Goal: Task Accomplishment & Management: Use online tool/utility

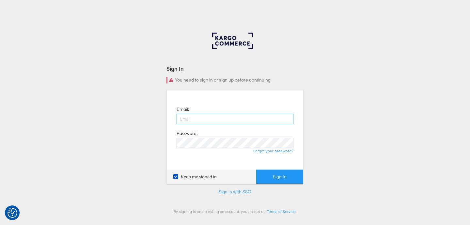
type input "[PERSON_NAME][EMAIL_ADDRESS][DOMAIN_NAME]"
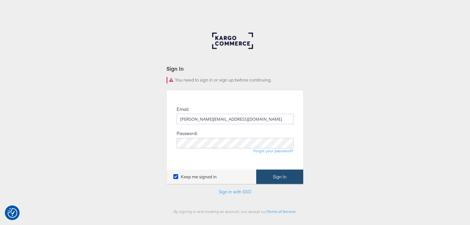
click at [277, 180] on button "Sign In" at bounding box center [279, 177] width 47 height 15
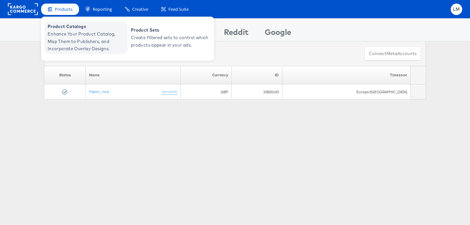
click at [68, 29] on span "Product Catalogs" at bounding box center [87, 27] width 78 height 8
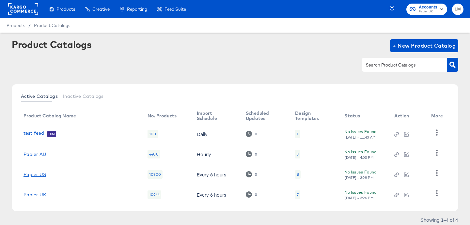
click at [39, 175] on link "Papier US" at bounding box center [35, 174] width 23 height 5
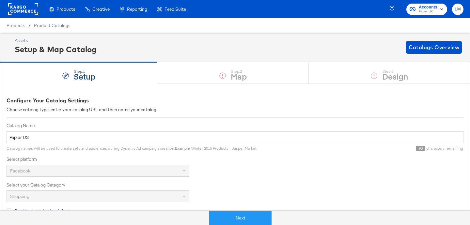
drag, startPoint x: 362, startPoint y: 73, endPoint x: 351, endPoint y: 82, distance: 13.5
click at [362, 73] on div "Step: 1 Setup Step: 2 Map Step: 3 Design" at bounding box center [235, 73] width 470 height 22
click at [232, 214] on button "Next" at bounding box center [240, 218] width 62 height 15
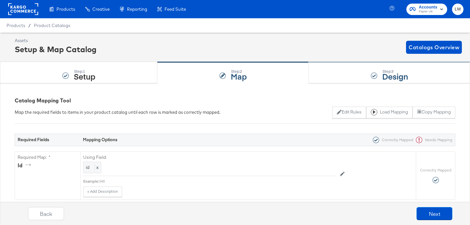
click at [366, 78] on div "Step: 3 Design" at bounding box center [389, 73] width 161 height 22
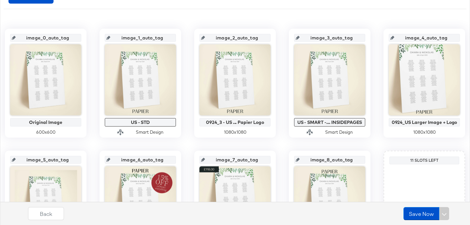
scroll to position [122, 0]
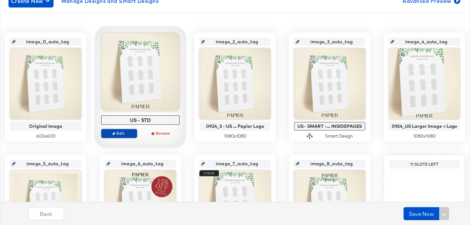
click at [123, 133] on span "Edit" at bounding box center [119, 133] width 30 height 5
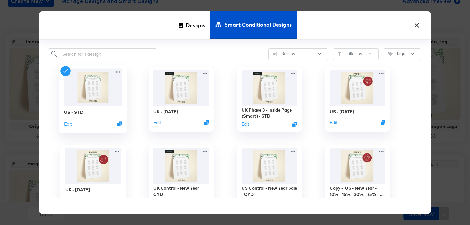
click at [94, 95] on img at bounding box center [93, 88] width 58 height 38
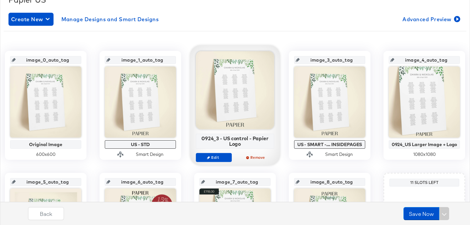
scroll to position [114, 0]
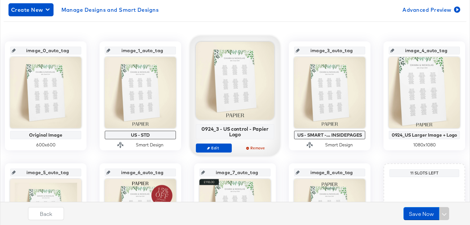
click at [242, 105] on div at bounding box center [235, 81] width 78 height 78
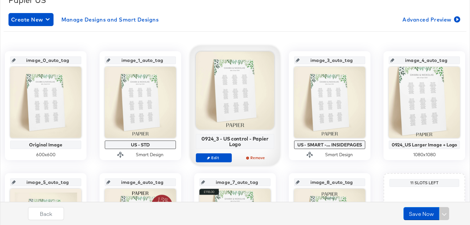
scroll to position [98, 0]
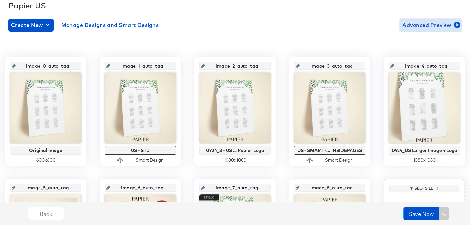
click at [444, 25] on span "Advanced Preview" at bounding box center [431, 25] width 56 height 9
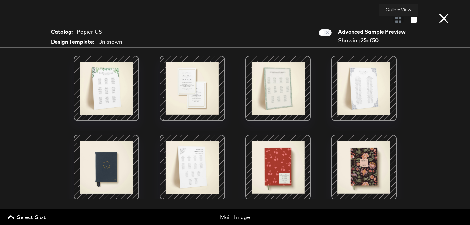
click at [397, 20] on div at bounding box center [398, 19] width 11 height 7
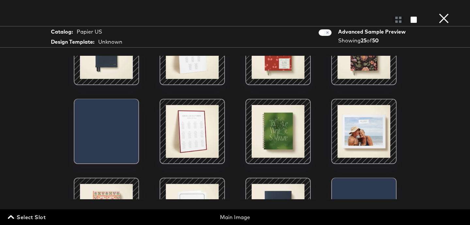
scroll to position [119, 0]
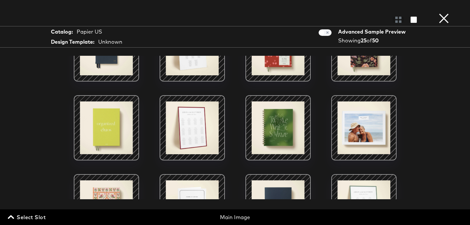
click at [28, 217] on span "Select Slot" at bounding box center [27, 217] width 37 height 9
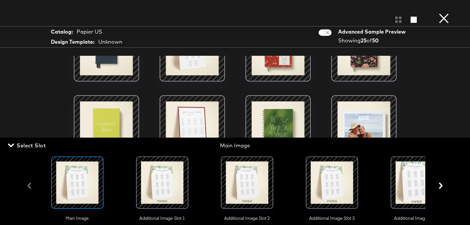
scroll to position [137, 0]
click at [172, 186] on div at bounding box center [162, 183] width 44 height 44
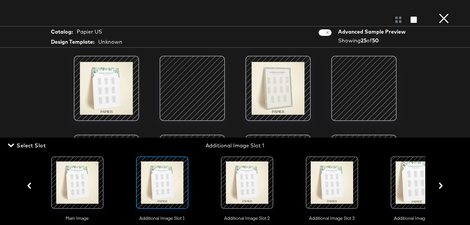
scroll to position [42, 0]
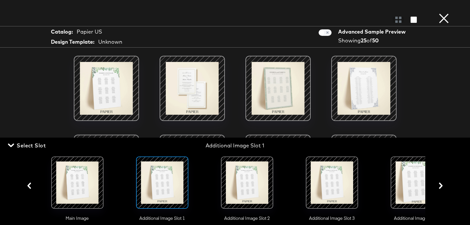
click at [245, 178] on div at bounding box center [247, 183] width 44 height 44
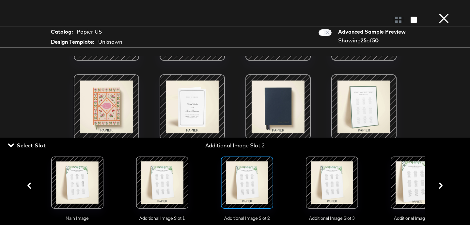
scroll to position [158, 0]
click at [336, 183] on div at bounding box center [332, 183] width 44 height 44
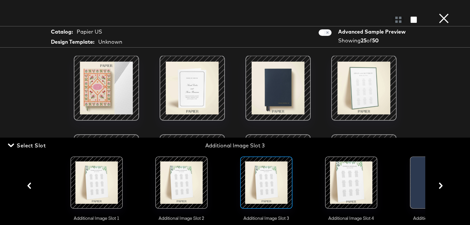
scroll to position [0, 66]
click at [344, 192] on div at bounding box center [351, 183] width 44 height 44
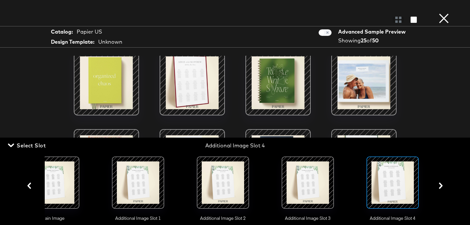
scroll to position [163, 0]
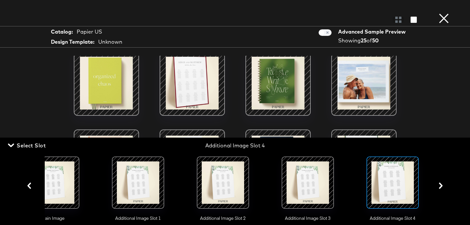
click at [448, 13] on button "×" at bounding box center [444, 6] width 13 height 13
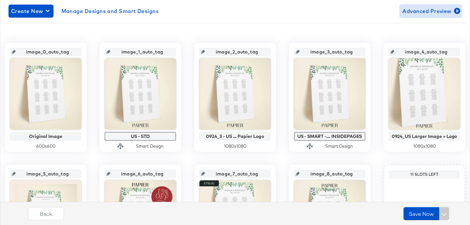
scroll to position [111, 0]
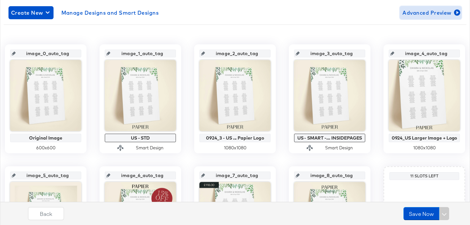
click at [437, 16] on span "Advanced Preview" at bounding box center [431, 12] width 56 height 9
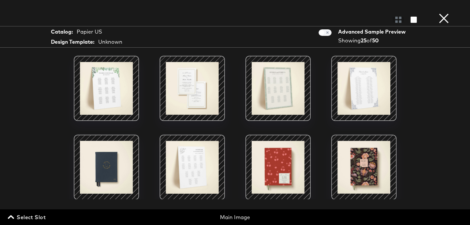
click at [36, 217] on span "Select Slot" at bounding box center [27, 217] width 37 height 9
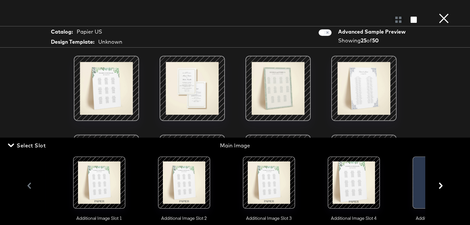
click at [345, 184] on div at bounding box center [354, 183] width 44 height 44
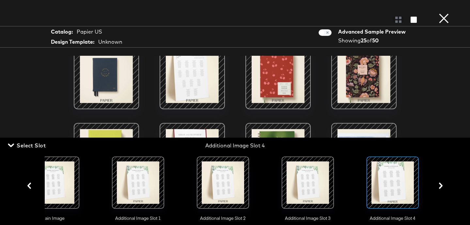
scroll to position [94, 0]
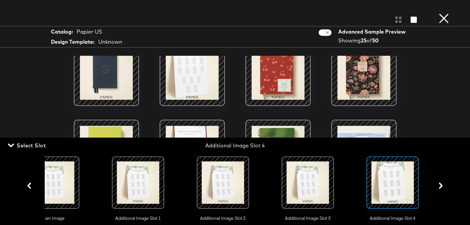
click at [445, 13] on button "×" at bounding box center [444, 6] width 13 height 13
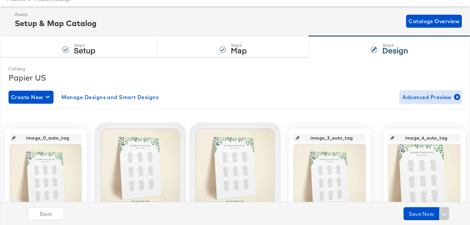
scroll to position [0, 0]
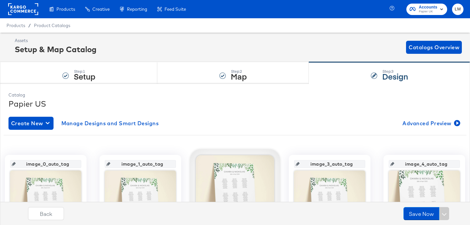
click at [0, 0] on div "Enhance Your Product Catalog, Map Them to Publishers, and Incorporate Overlay D…" at bounding box center [0, 0] width 0 height 0
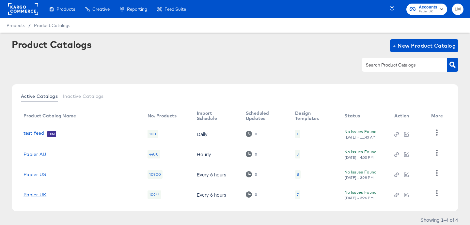
click at [37, 196] on link "Papier UK" at bounding box center [35, 194] width 23 height 5
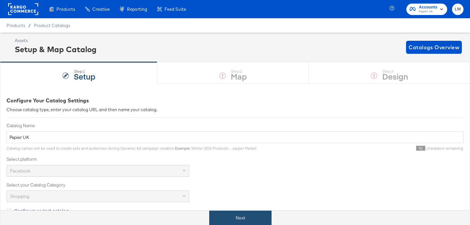
click at [232, 218] on button "Next" at bounding box center [240, 218] width 62 height 15
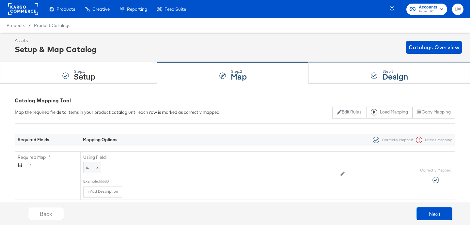
click at [338, 80] on div "Step: 3 Design" at bounding box center [389, 73] width 161 height 22
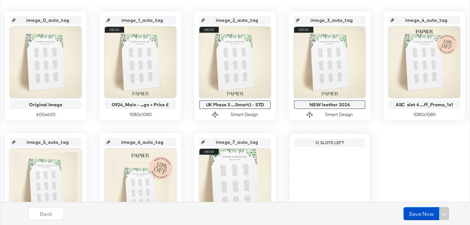
scroll to position [57, 0]
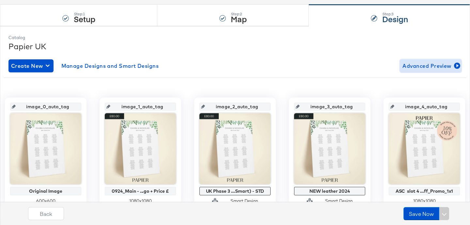
click at [412, 62] on span "Advanced Preview" at bounding box center [431, 65] width 56 height 9
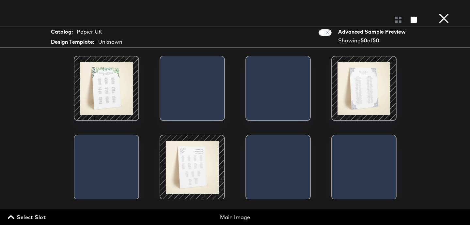
click at [25, 217] on span "Select Slot" at bounding box center [27, 217] width 37 height 9
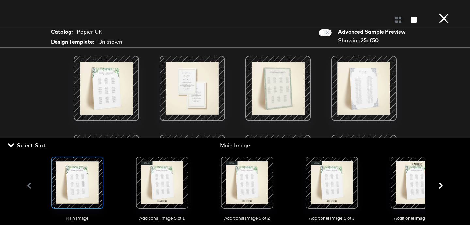
click at [324, 182] on div at bounding box center [332, 183] width 44 height 44
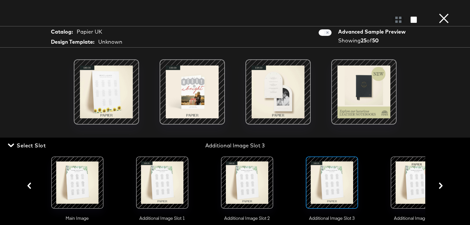
scroll to position [384, 0]
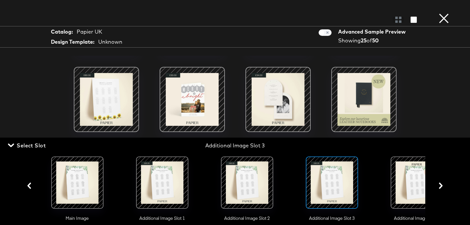
click at [441, 13] on button "×" at bounding box center [444, 6] width 13 height 13
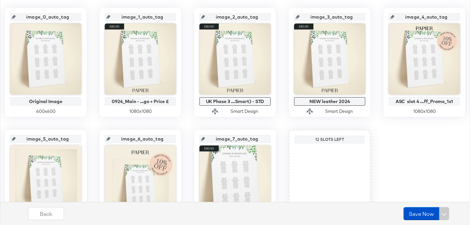
scroll to position [208, 0]
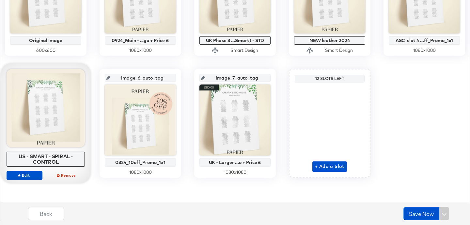
click at [49, 108] on div at bounding box center [46, 108] width 78 height 78
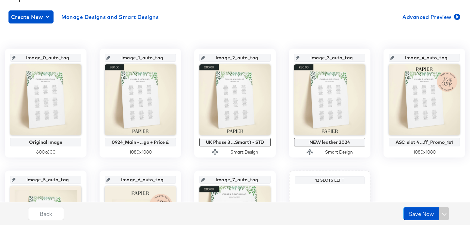
scroll to position [0, 0]
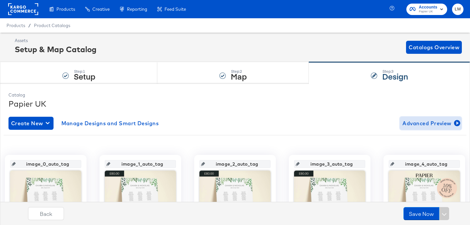
click at [417, 121] on span "Advanced Preview" at bounding box center [431, 123] width 56 height 9
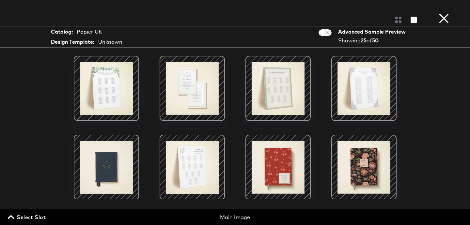
click at [13, 216] on icon "button" at bounding box center [11, 217] width 6 height 6
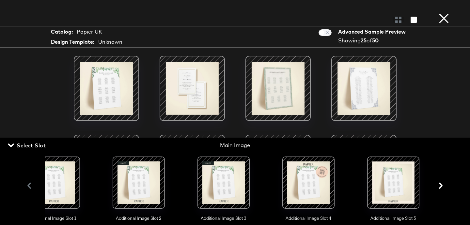
scroll to position [0, 153]
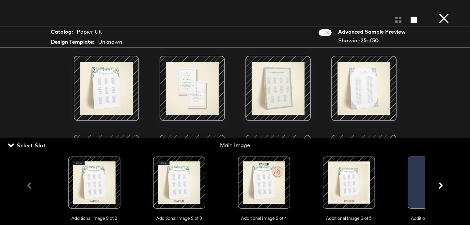
click at [367, 178] on div at bounding box center [349, 183] width 44 height 44
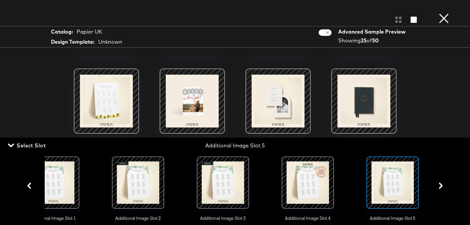
scroll to position [332, 0]
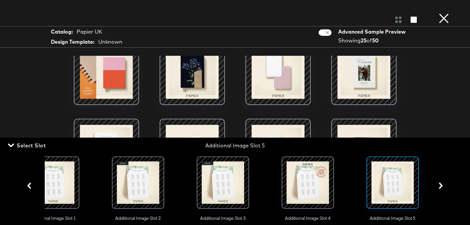
click at [448, 13] on button "×" at bounding box center [444, 6] width 13 height 13
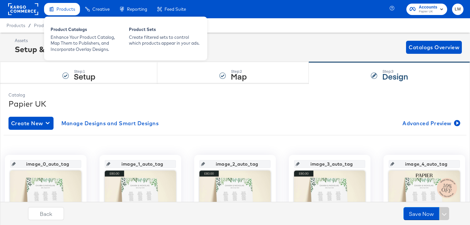
click at [73, 10] on span "Products" at bounding box center [65, 9] width 19 height 5
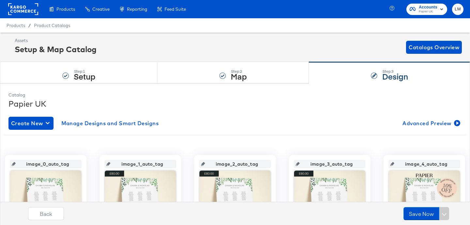
click at [31, 10] on rect at bounding box center [23, 9] width 30 height 12
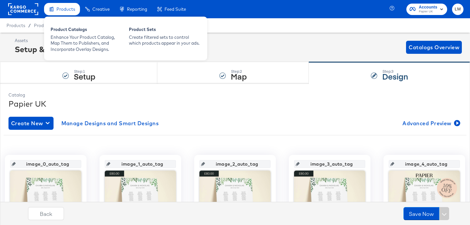
click at [53, 11] on icon at bounding box center [51, 9] width 5 height 5
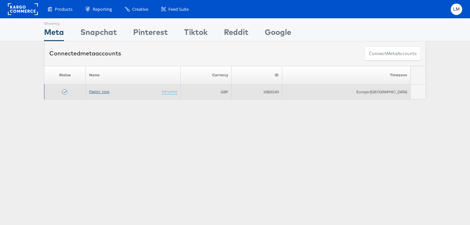
click at [102, 89] on link "Papier_new" at bounding box center [99, 91] width 20 height 5
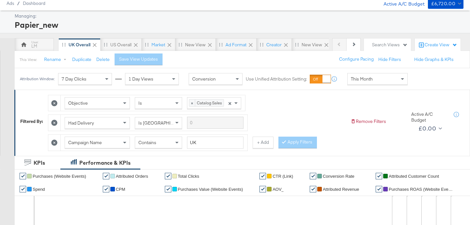
scroll to position [24, 0]
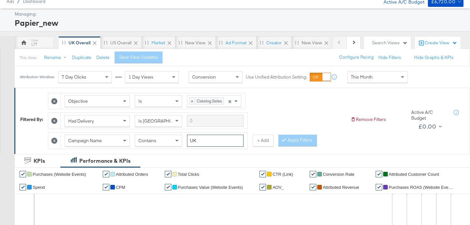
click at [204, 143] on input "UK" at bounding box center [215, 141] width 56 height 12
type input "U"
type input "I"
type input "us"
click at [296, 142] on button "Apply Filters" at bounding box center [298, 141] width 39 height 12
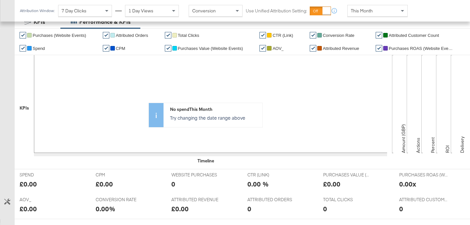
scroll to position [0, 0]
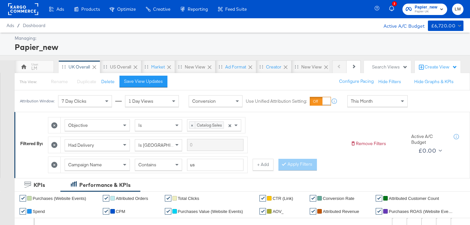
click at [362, 101] on span "This Month" at bounding box center [362, 101] width 22 height 6
click at [165, 101] on div "1 Day Views" at bounding box center [151, 101] width 53 height 11
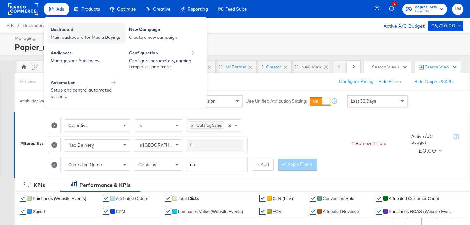
click at [64, 32] on div "Dashboard" at bounding box center [87, 30] width 72 height 8
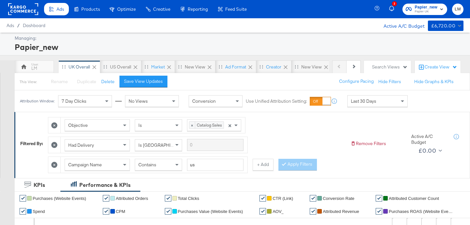
click at [399, 50] on div "Papier_new" at bounding box center [238, 46] width 447 height 11
click at [386, 65] on div "Search Views" at bounding box center [390, 67] width 36 height 6
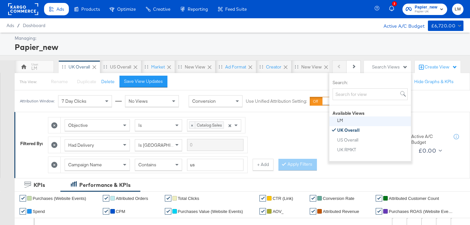
click at [358, 124] on button "LM" at bounding box center [373, 121] width 72 height 8
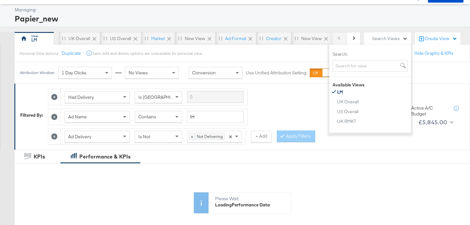
scroll to position [27, 0]
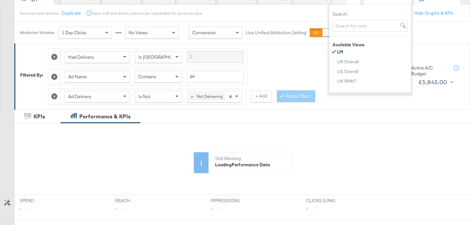
click at [93, 81] on div "Ad Name" at bounding box center [97, 76] width 65 height 11
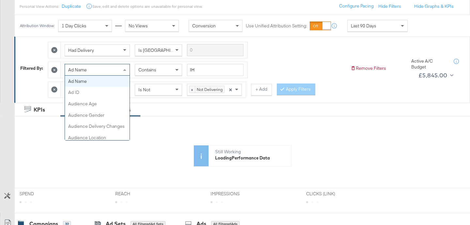
scroll to position [79, 0]
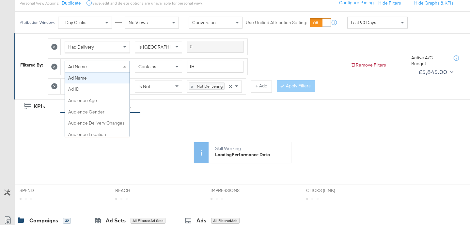
click at [41, 91] on div "Filtered By: Had Delivery Is Greater Than Ad Name Campaign Delivery Ad Set Deli…" at bounding box center [182, 64] width 325 height 59
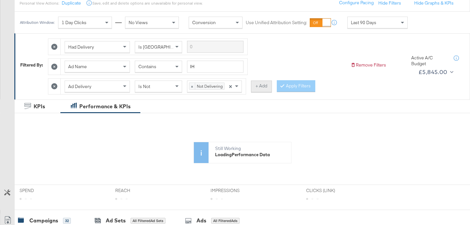
click at [270, 88] on button "+ Add" at bounding box center [261, 87] width 21 height 12
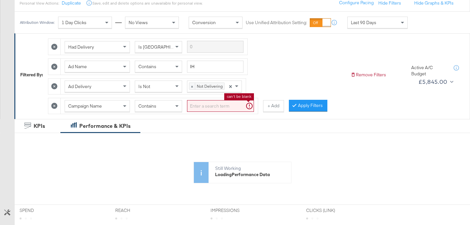
click at [190, 107] on input "search" at bounding box center [220, 106] width 67 height 12
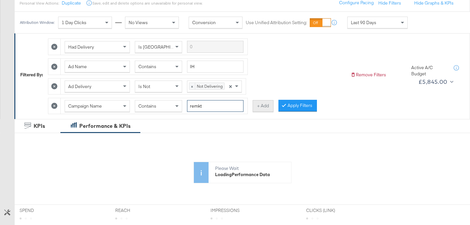
type input "remkt"
click at [271, 105] on button "+ Add" at bounding box center [263, 106] width 21 height 12
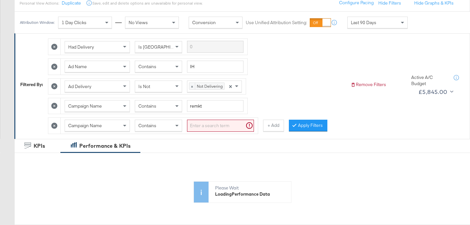
click at [294, 126] on icon at bounding box center [295, 125] width 2 height 4
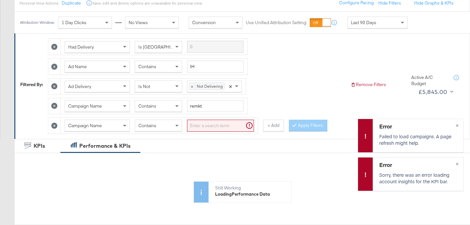
drag, startPoint x: 57, startPoint y: 125, endPoint x: 61, endPoint y: 124, distance: 4.4
click at [57, 125] on icon at bounding box center [54, 126] width 6 height 6
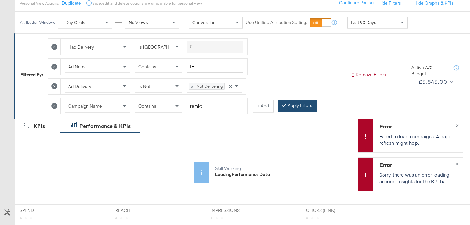
click at [304, 106] on button "Apply Filters" at bounding box center [298, 106] width 39 height 12
click at [458, 126] on span "×" at bounding box center [457, 125] width 3 height 8
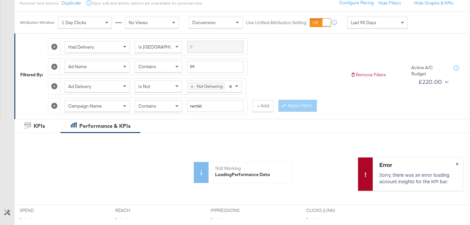
click at [459, 166] on button "×" at bounding box center [457, 164] width 12 height 12
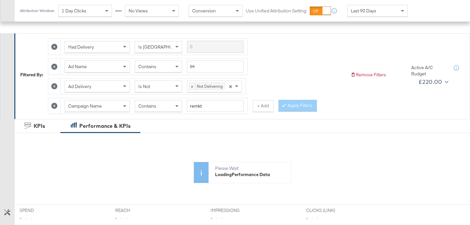
scroll to position [264, 0]
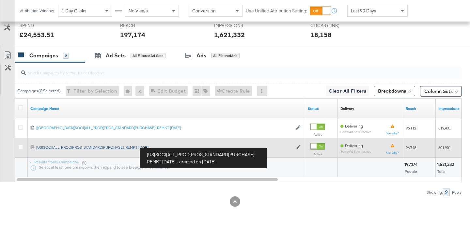
click at [107, 147] on div "[US[SOCI[ALL_PROD[PROS_STANDARD[PURCHASE]: REMKT AUG24 [US[SOCI[ALL_PROD[PROS_S…" at bounding box center [164, 147] width 256 height 5
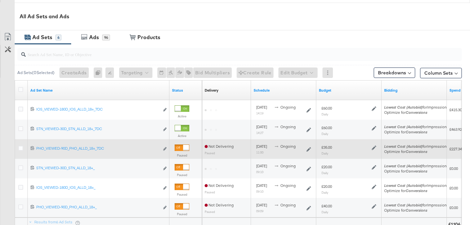
scroll to position [297, 0]
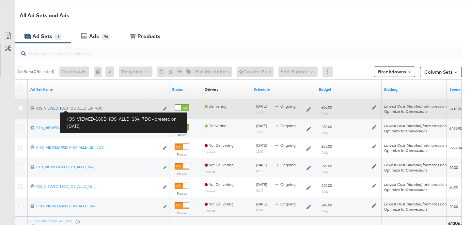
click at [85, 110] on div "IOS_VIEWED-180D_IOS_ALLD_18+_7DC IOS_VIEWED-180D_IOS_ALLD_18+_7DC" at bounding box center [97, 108] width 123 height 5
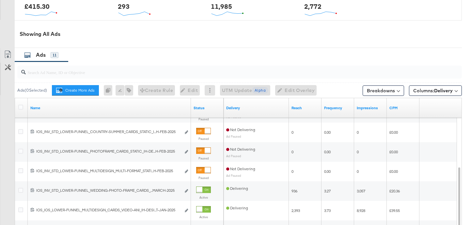
scroll to position [418, 0]
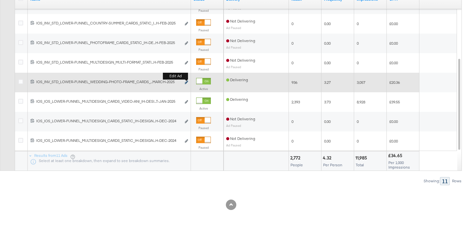
click at [185, 83] on icon "link" at bounding box center [186, 83] width 3 height 4
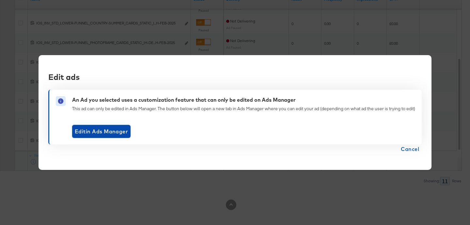
click at [111, 130] on span "Edit in Ads Manager" at bounding box center [101, 131] width 53 height 9
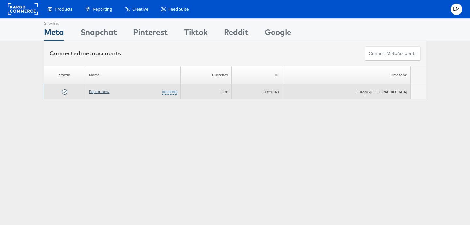
drag, startPoint x: 125, startPoint y: 92, endPoint x: 113, endPoint y: 92, distance: 11.4
click at [124, 92] on td "Papier_new (rename)" at bounding box center [133, 92] width 95 height 15
click at [109, 92] on link "Papier_new" at bounding box center [99, 91] width 20 height 5
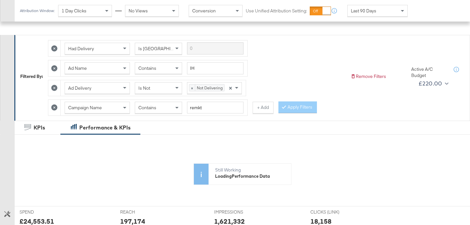
scroll to position [72, 0]
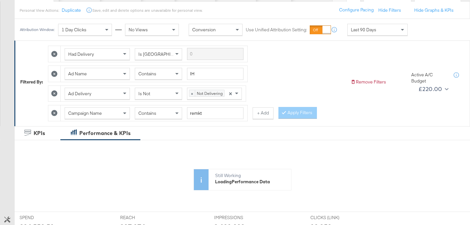
click at [56, 74] on icon at bounding box center [54, 74] width 6 height 6
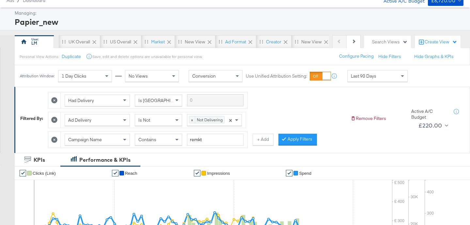
scroll to position [0, 0]
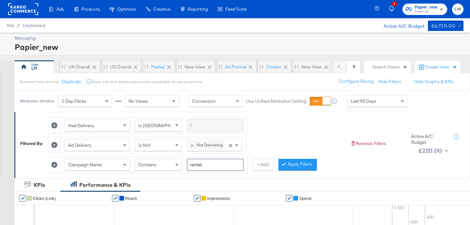
click at [194, 164] on input "remkt" at bounding box center [215, 165] width 56 height 12
paste input "[US[SOCI[ALL_PROD[PROS_DPA[PURCHASE]: REMKT [DATE]_Kargo"
type input "[US[SOCI[ALL_PROD[PROS_DPA[PURCHASE]: REMKT APR24_Kargo"
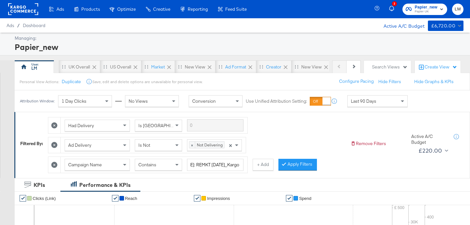
click at [299, 166] on button "Apply Filters" at bounding box center [298, 165] width 39 height 12
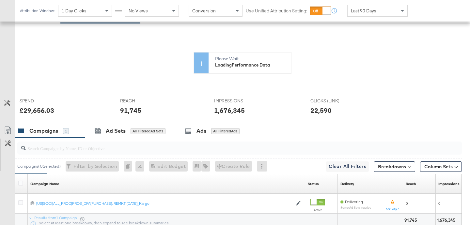
scroll to position [224, 0]
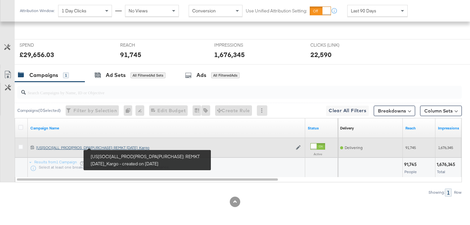
click at [108, 147] on div "[US[SOCI[ALL_PROD[PROS_DPA[PURCHASE]: REMKT APR24_Kargo [US[SOCI[ALL_PROD[PROS_…" at bounding box center [164, 147] width 256 height 5
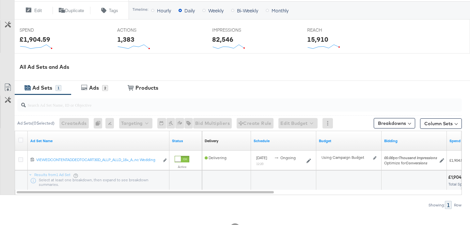
scroll to position [269, 0]
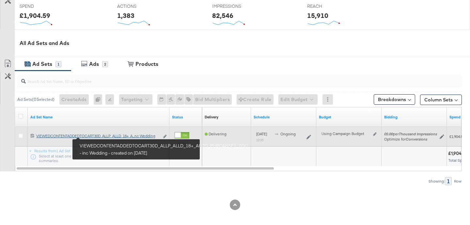
click at [97, 136] on div "VIEWEDCONTENTADDEDTOCART30D_ALLP_ALLD_18+_AUTO_PURCAHSES_7DC - inc Wedding VIEW…" at bounding box center [97, 136] width 123 height 5
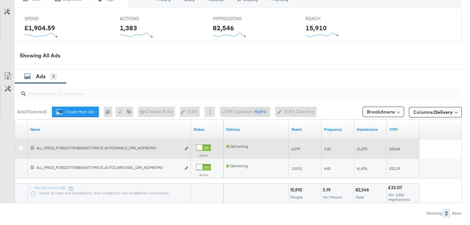
scroll to position [289, 0]
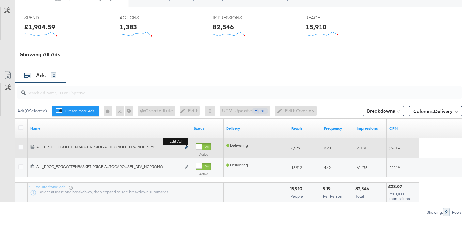
click at [185, 148] on button "Edit ad" at bounding box center [187, 148] width 4 height 7
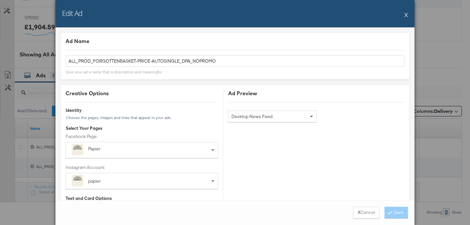
scroll to position [2, 0]
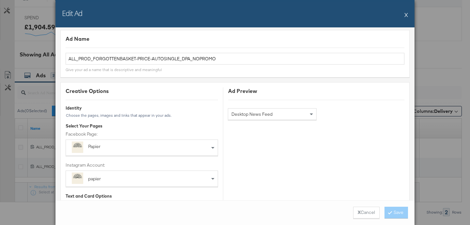
click at [405, 14] on button "X" at bounding box center [407, 14] width 4 height 13
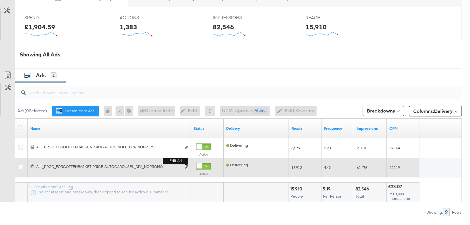
click at [186, 168] on icon "link" at bounding box center [186, 168] width 3 height 4
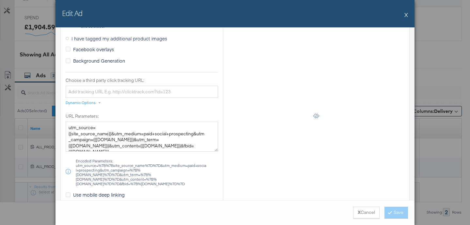
scroll to position [661, 0]
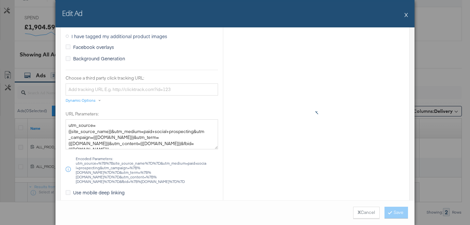
drag, startPoint x: 408, startPoint y: 17, endPoint x: 404, endPoint y: 18, distance: 3.3
click at [407, 17] on button "X" at bounding box center [407, 14] width 4 height 13
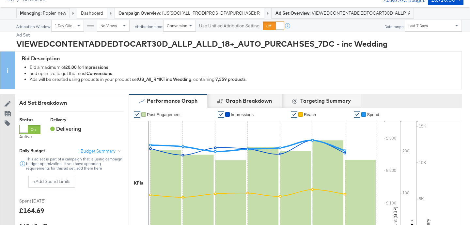
scroll to position [0, 0]
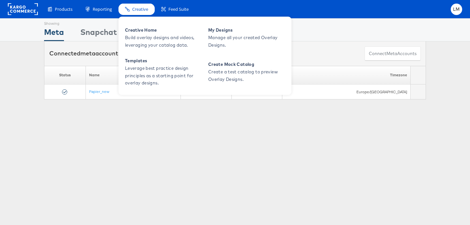
click at [136, 8] on span "Creative" at bounding box center [140, 9] width 16 height 6
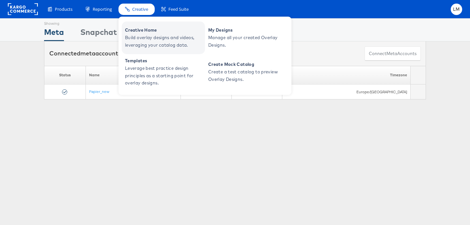
click at [136, 33] on span "Creative Home" at bounding box center [164, 30] width 78 height 8
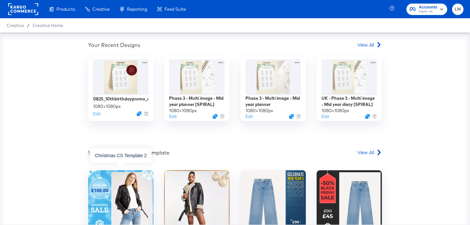
scroll to position [188, 0]
click at [362, 45] on span "View All" at bounding box center [366, 44] width 17 height 7
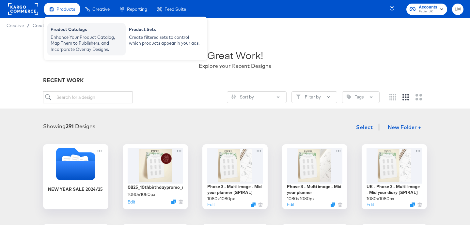
click at [70, 36] on div "Enhance Your Product Catalog, Map Them to Publishers, and Incorporate Overlay D…" at bounding box center [87, 43] width 72 height 18
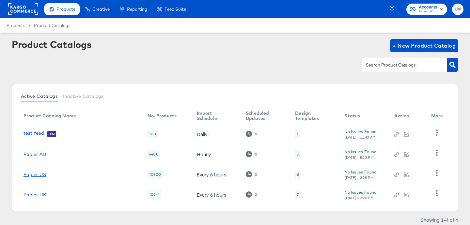
click at [37, 174] on link "Papier US" at bounding box center [35, 174] width 23 height 5
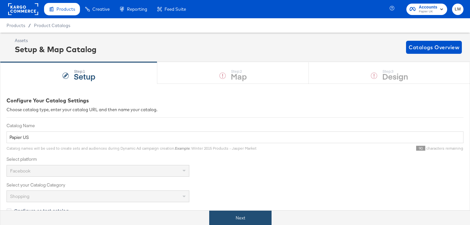
click at [235, 217] on button "Next" at bounding box center [240, 218] width 62 height 15
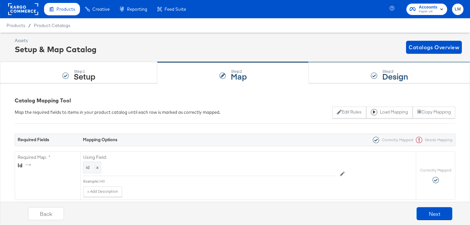
click at [385, 76] on strong "Design" at bounding box center [395, 76] width 26 height 11
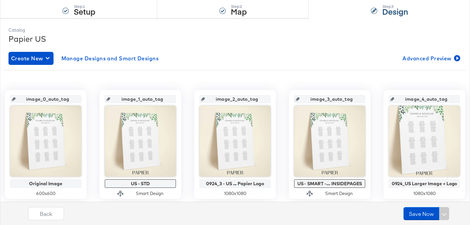
scroll to position [81, 0]
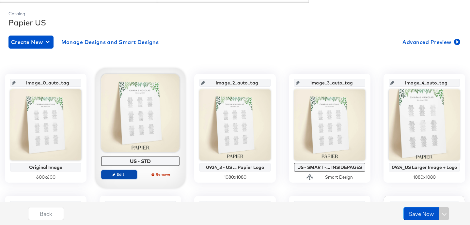
click at [131, 171] on button "Edit" at bounding box center [119, 174] width 36 height 9
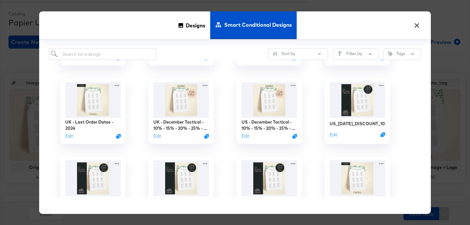
scroll to position [0, 0]
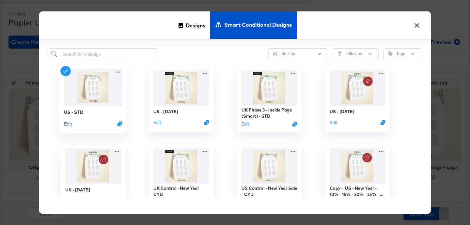
click at [70, 124] on button "Edit" at bounding box center [68, 124] width 8 height 6
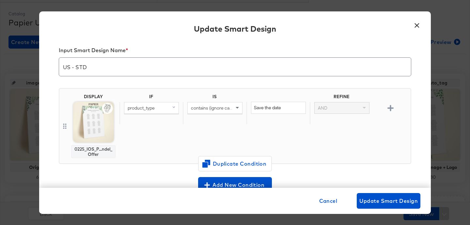
scroll to position [1, 0]
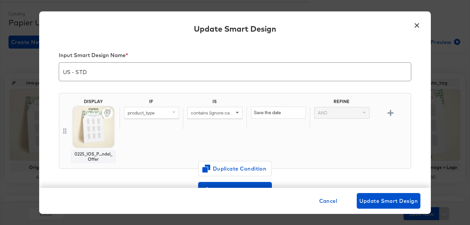
drag, startPoint x: 268, startPoint y: 121, endPoint x: 252, endPoint y: 122, distance: 15.7
click at [267, 121] on div "Save the date" at bounding box center [278, 118] width 63 height 23
click at [65, 133] on icon at bounding box center [64, 131] width 3 height 5
click at [65, 128] on icon at bounding box center [64, 131] width 5 height 8
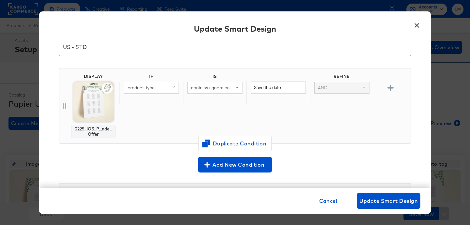
scroll to position [29, 0]
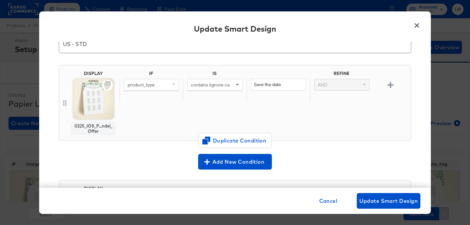
click at [64, 102] on icon at bounding box center [64, 103] width 5 height 8
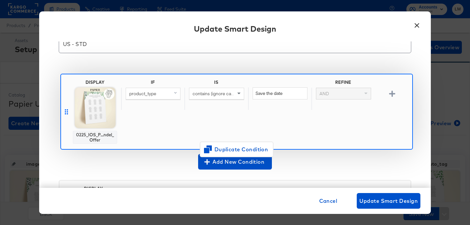
drag, startPoint x: 64, startPoint y: 102, endPoint x: 66, endPoint y: 112, distance: 10.3
click at [66, 112] on div "DISPLAY 0225_IOS_P...ndel_Offer IF IS REFINE product_type contains (ignore case…" at bounding box center [235, 106] width 353 height 92
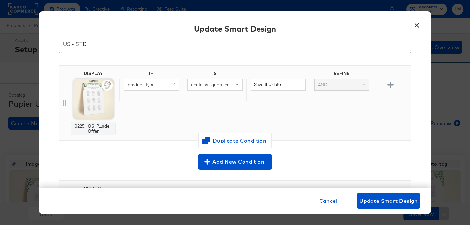
click at [348, 84] on div "AND" at bounding box center [342, 84] width 54 height 11
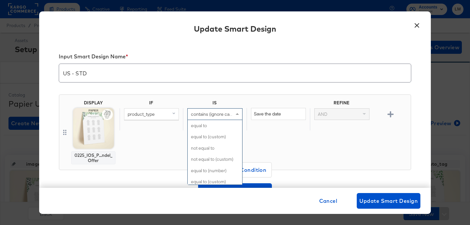
click at [234, 116] on span at bounding box center [238, 114] width 8 height 11
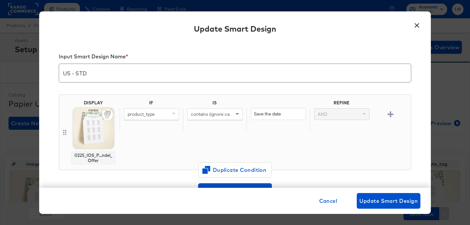
click at [416, 28] on button "×" at bounding box center [417, 24] width 12 height 12
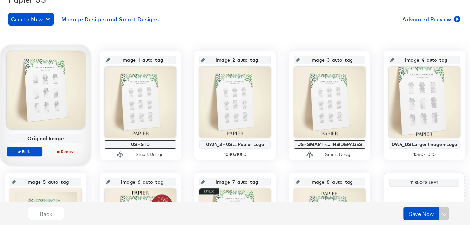
scroll to position [111, 0]
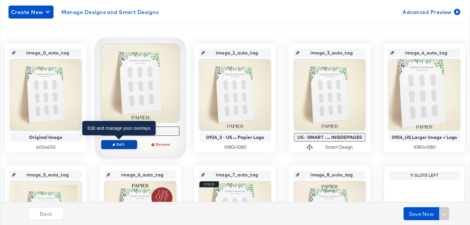
click at [130, 142] on span "Edit" at bounding box center [119, 144] width 30 height 5
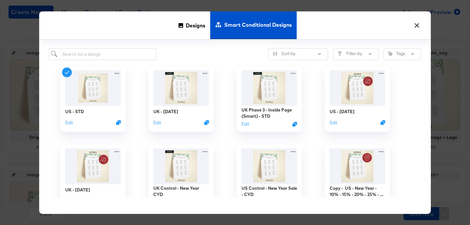
click at [236, 24] on span "Smart Conditional Designs" at bounding box center [258, 24] width 68 height 29
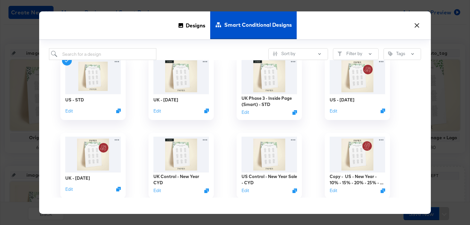
scroll to position [0, 0]
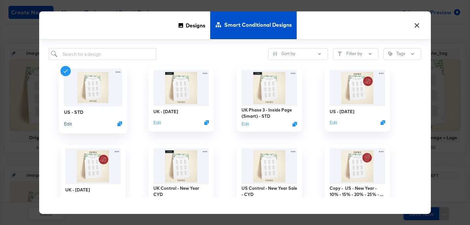
click at [70, 125] on button "Edit" at bounding box center [68, 124] width 8 height 6
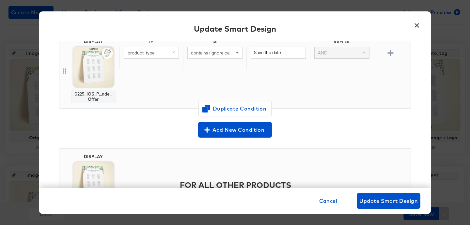
scroll to position [66, 0]
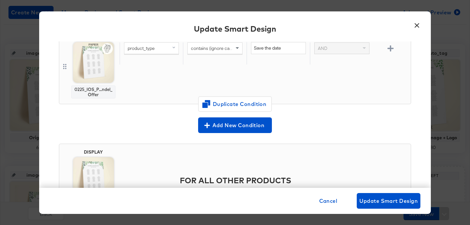
click at [90, 93] on div "0225_IOS_P...ndel_Offer" at bounding box center [93, 92] width 39 height 10
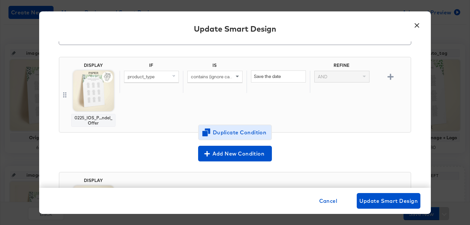
scroll to position [115, 0]
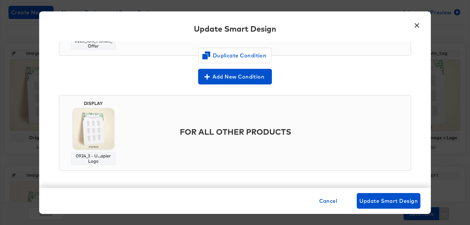
click at [211, 136] on div "FOR ALL OTHER PRODUCTS" at bounding box center [264, 132] width 289 height 31
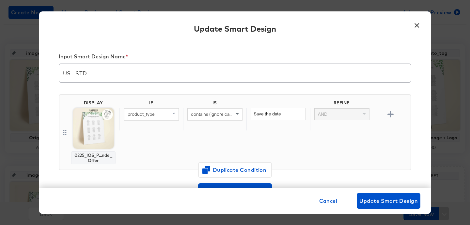
click at [64, 131] on icon at bounding box center [64, 133] width 5 height 8
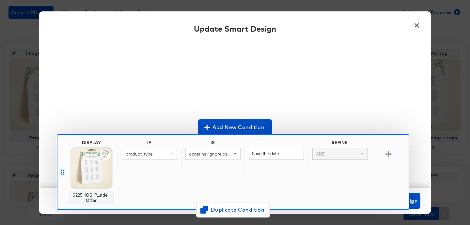
scroll to position [72, 0]
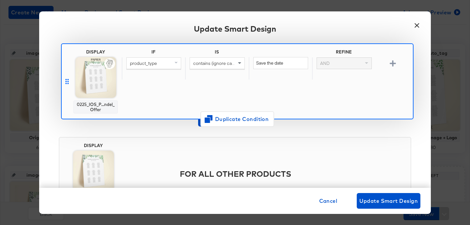
drag, startPoint x: 64, startPoint y: 132, endPoint x: 66, endPoint y: 83, distance: 49.0
click at [66, 83] on div "DISPLAY 0225_IOS_P...ndel_Offer IF IS REFINE product_type contains (ignore case…" at bounding box center [235, 63] width 353 height 92
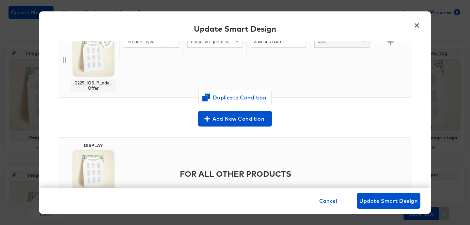
click at [66, 83] on div at bounding box center [64, 60] width 5 height 64
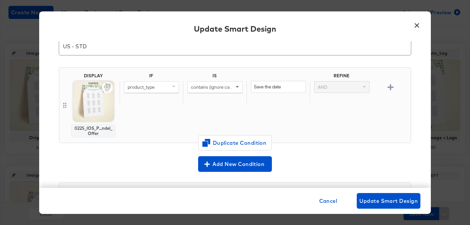
scroll to position [21, 0]
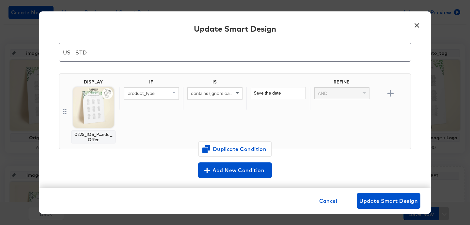
click at [354, 95] on div "AND" at bounding box center [342, 93] width 54 height 11
click at [242, 93] on span at bounding box center [238, 93] width 8 height 11
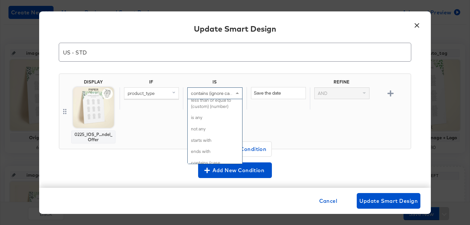
scroll to position [192, 0]
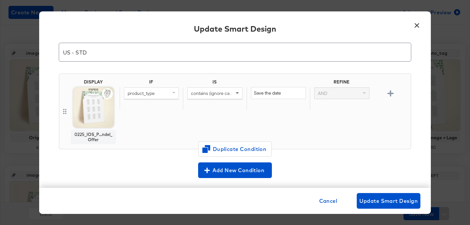
click at [281, 118] on div "IF IS REFINE product_type contains (ignore case) Save the date AND" at bounding box center [264, 111] width 289 height 64
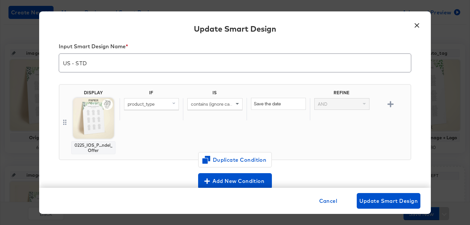
scroll to position [15, 0]
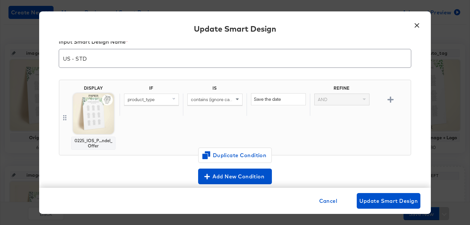
click at [65, 127] on div at bounding box center [64, 118] width 5 height 64
click at [66, 119] on icon at bounding box center [64, 117] width 3 height 5
click at [92, 141] on div "0225_IOS_P...ndel_Offer" at bounding box center [93, 143] width 39 height 10
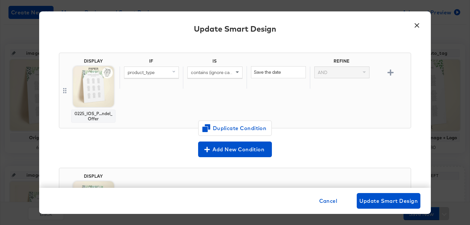
scroll to position [38, 0]
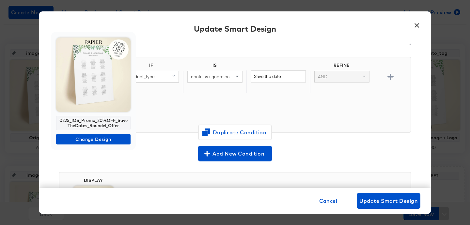
click at [100, 88] on img at bounding box center [93, 75] width 74 height 74
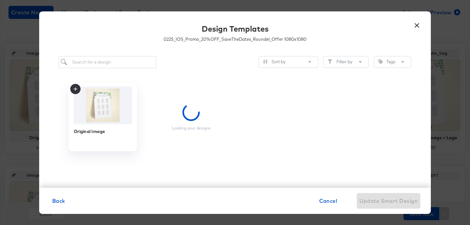
scroll to position [0, 0]
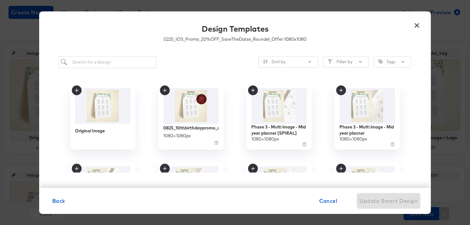
click at [419, 27] on button "×" at bounding box center [417, 24] width 12 height 12
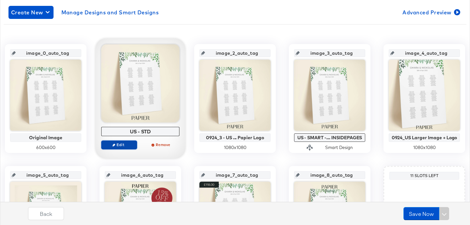
click at [122, 145] on span "Edit" at bounding box center [119, 144] width 30 height 5
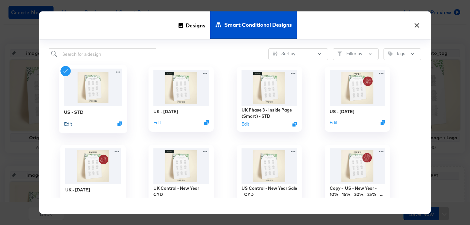
click at [67, 123] on button "Edit" at bounding box center [68, 124] width 8 height 6
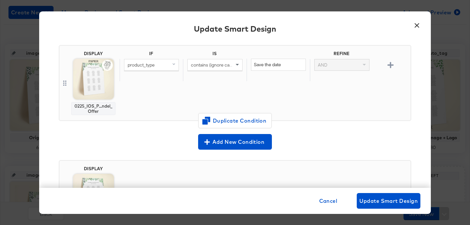
scroll to position [61, 0]
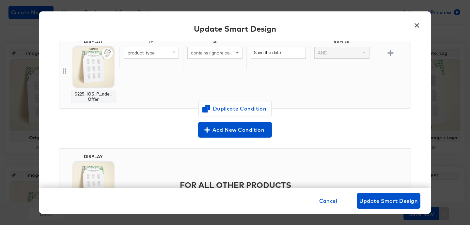
click at [98, 97] on div "0225_IOS_P...ndel_Offer" at bounding box center [93, 96] width 39 height 10
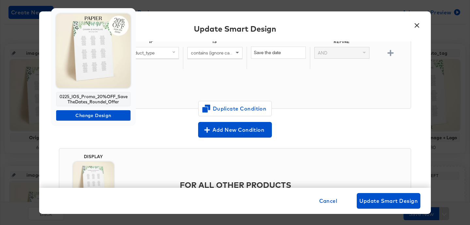
click at [97, 67] on img at bounding box center [93, 51] width 74 height 74
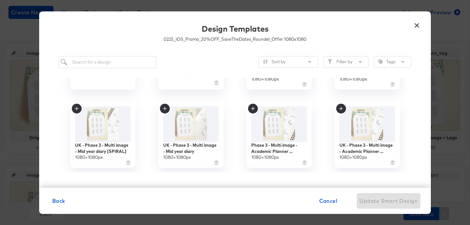
scroll to position [60, 0]
click at [416, 26] on button "×" at bounding box center [417, 24] width 12 height 12
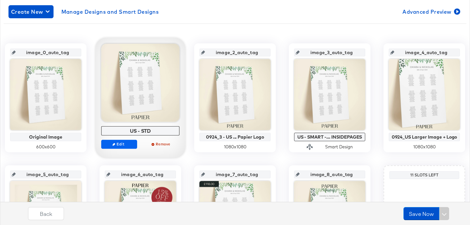
scroll to position [112, 0]
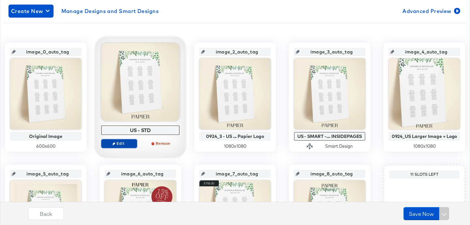
click at [119, 144] on span "Edit" at bounding box center [119, 143] width 30 height 5
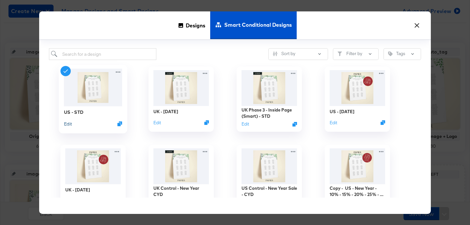
click at [67, 125] on button "Edit" at bounding box center [68, 124] width 8 height 6
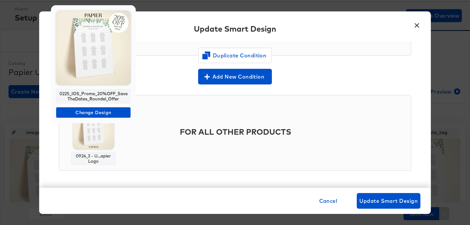
scroll to position [0, 0]
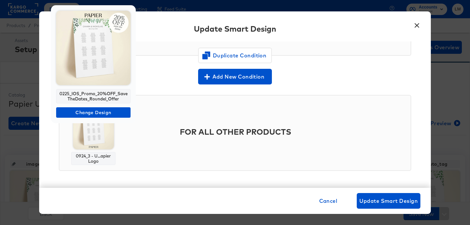
drag, startPoint x: 167, startPoint y: 81, endPoint x: 167, endPoint y: 84, distance: 3.3
click at [167, 84] on div at bounding box center [235, 112] width 470 height 225
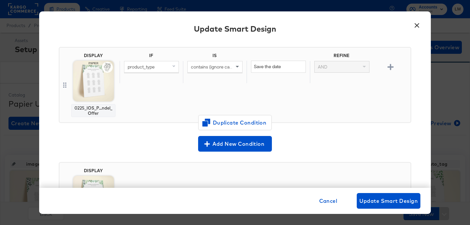
scroll to position [49, 0]
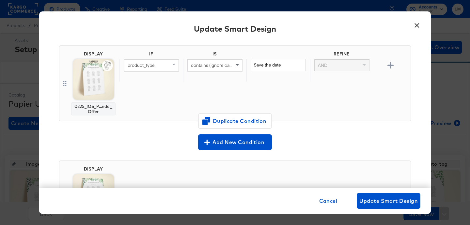
click at [93, 106] on div "0225_IOS_P...ndel_Offer" at bounding box center [93, 109] width 39 height 10
click at [68, 84] on div "DISPLAY 0225_IOS_P...ndel_Offer" at bounding box center [93, 83] width 51 height 64
click at [108, 87] on img at bounding box center [93, 79] width 41 height 41
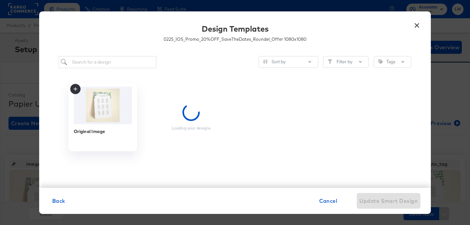
scroll to position [0, 0]
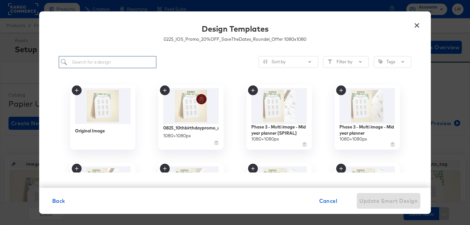
click at [104, 60] on input "search" at bounding box center [108, 62] width 98 height 12
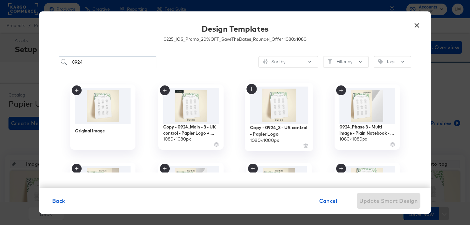
type input "0924"
click at [279, 105] on img at bounding box center [279, 106] width 58 height 38
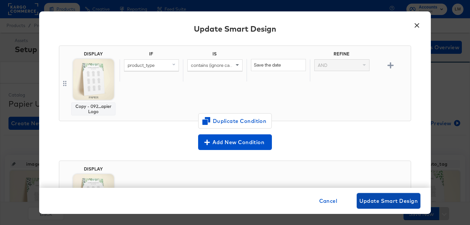
click at [402, 201] on span "Update Smart Design" at bounding box center [389, 201] width 58 height 9
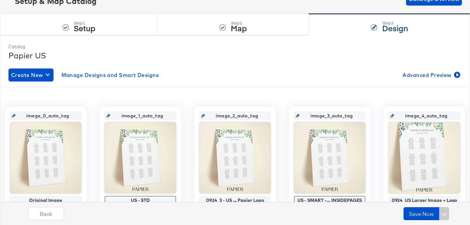
scroll to position [100, 0]
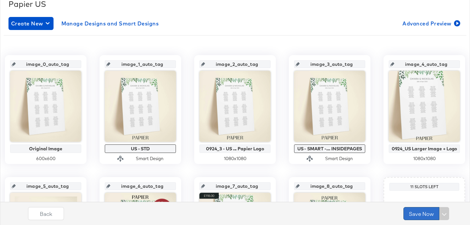
click at [423, 214] on button "Save Now" at bounding box center [422, 213] width 36 height 13
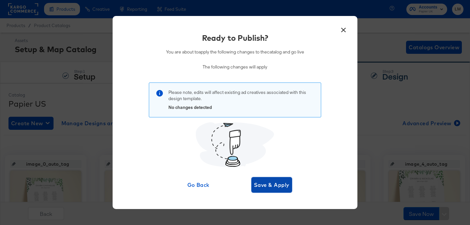
click at [263, 178] on button "Save & Apply" at bounding box center [271, 185] width 41 height 16
